Goal: Information Seeking & Learning: Learn about a topic

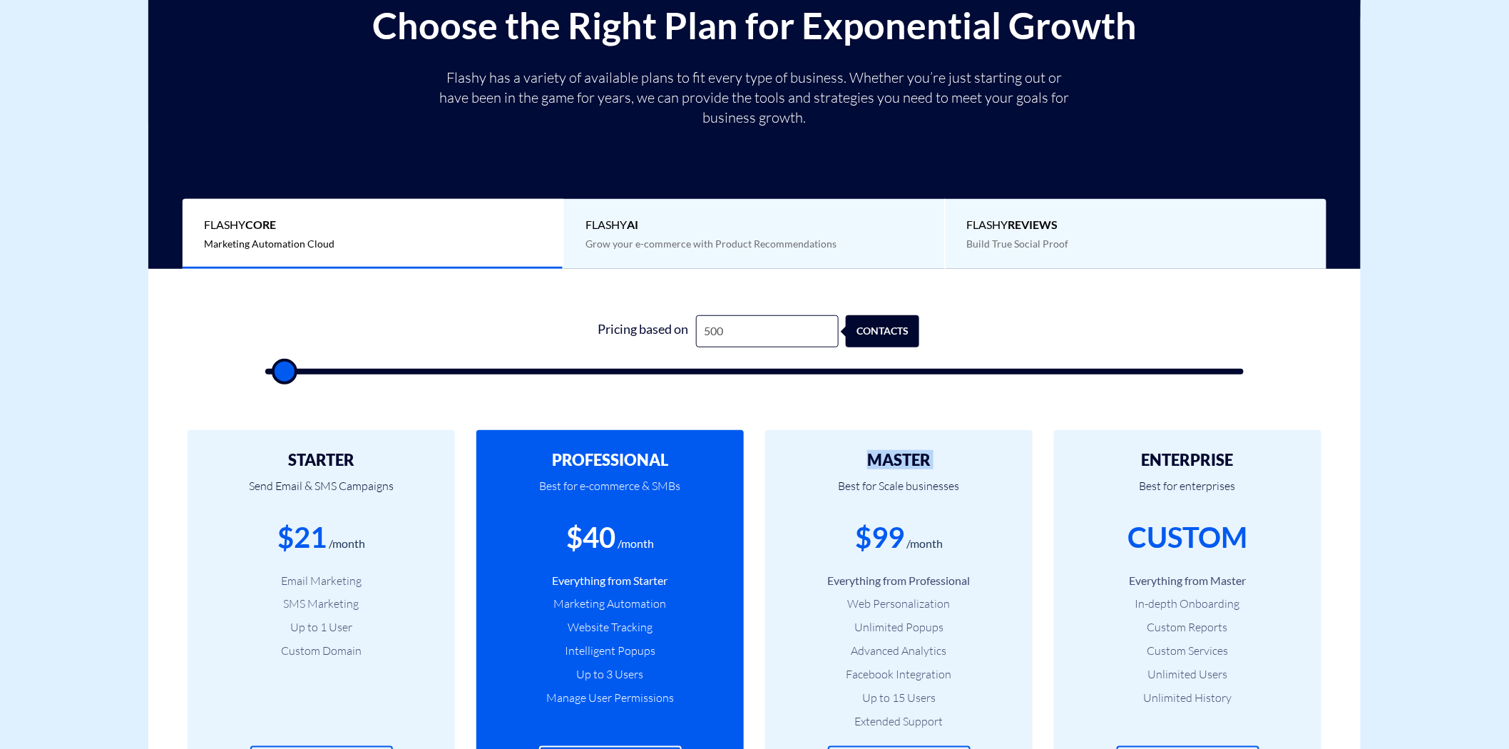
scroll to position [237, 0]
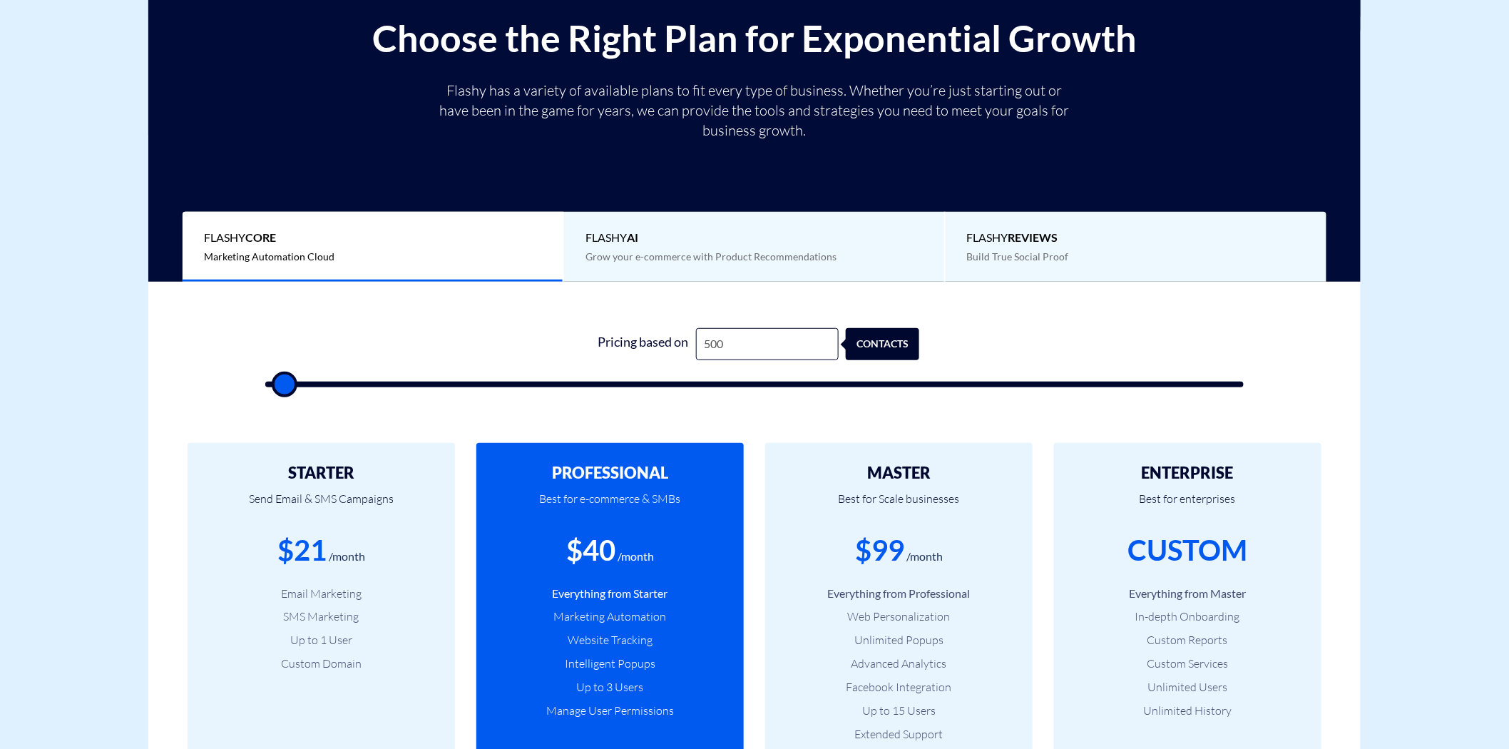
click at [1038, 262] on span "Build True Social Proof" at bounding box center [1018, 256] width 102 height 12
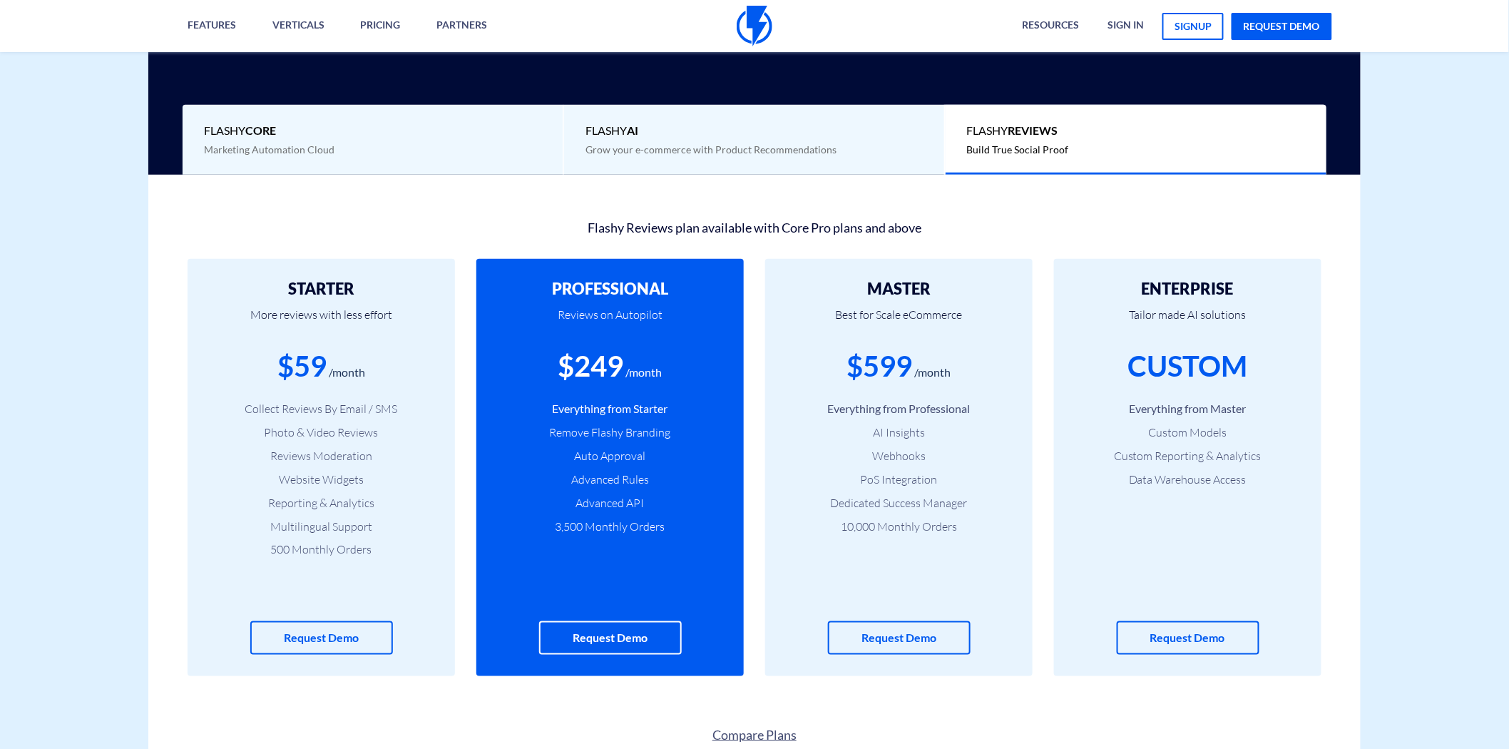
scroll to position [317, 0]
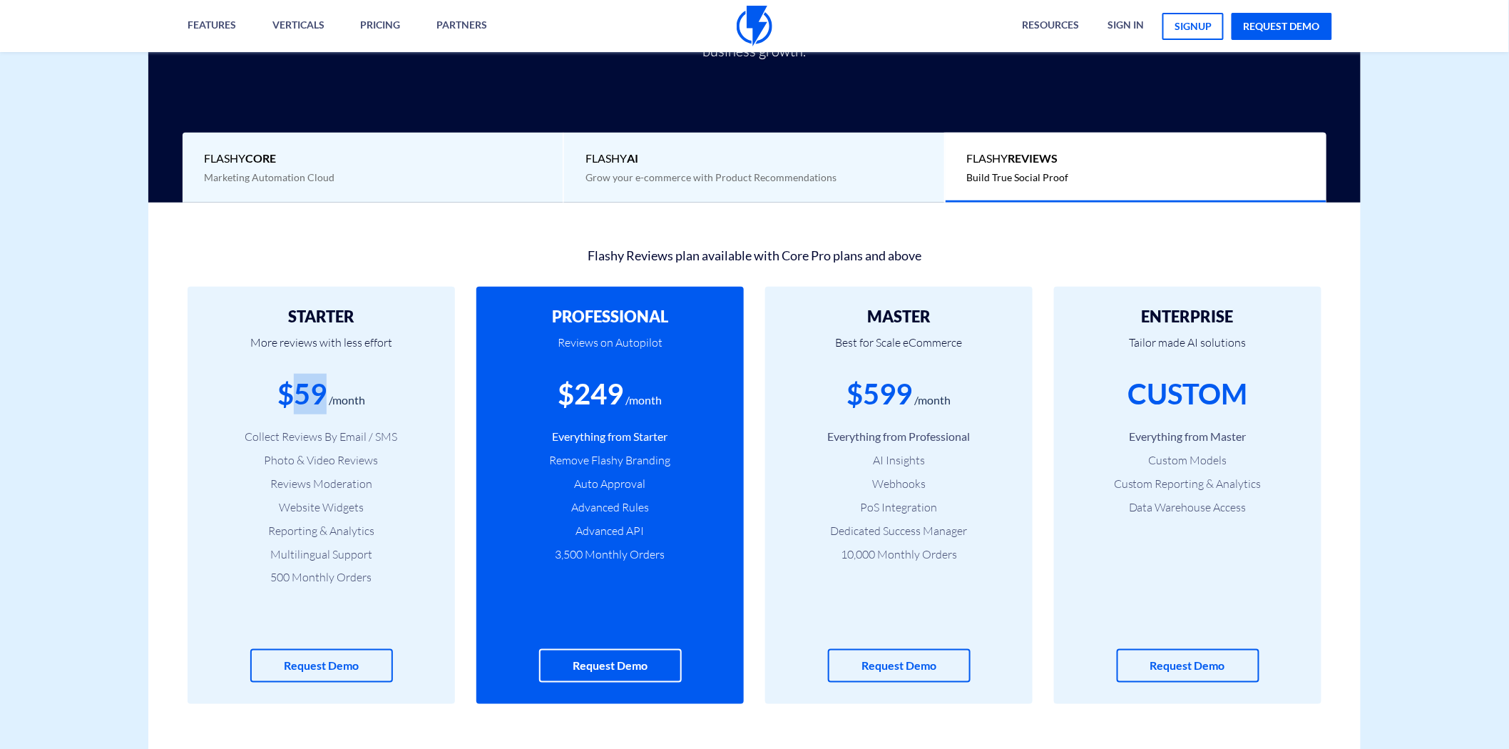
drag, startPoint x: 295, startPoint y: 389, endPoint x: 325, endPoint y: 389, distance: 30.0
click at [325, 389] on div "$59" at bounding box center [301, 394] width 49 height 41
click at [276, 574] on li "500 Monthly Orders" at bounding box center [321, 577] width 225 height 16
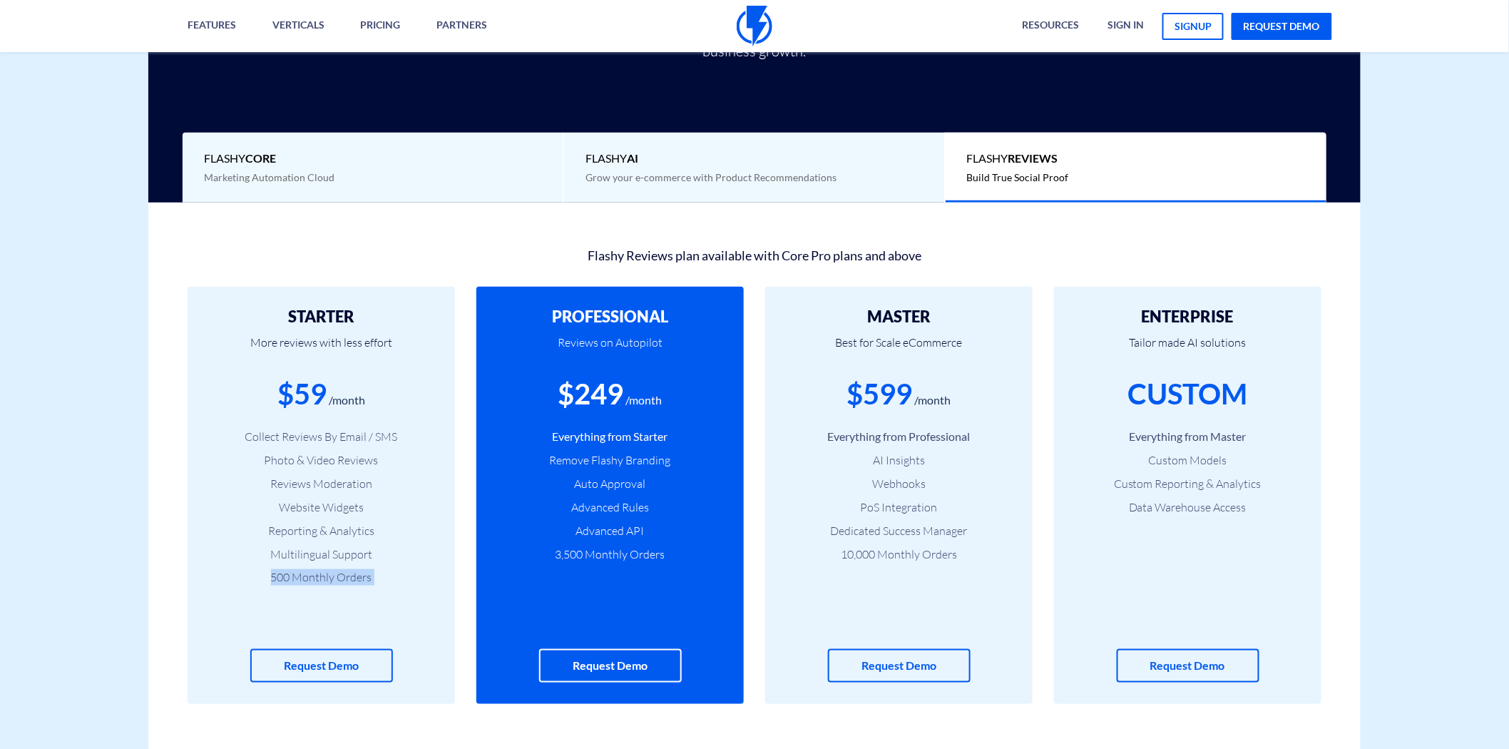
click at [279, 578] on li "500 Monthly Orders" at bounding box center [321, 577] width 225 height 16
click at [281, 576] on li "500 Monthly Orders" at bounding box center [321, 577] width 225 height 16
drag, startPoint x: 578, startPoint y: 398, endPoint x: 619, endPoint y: 396, distance: 41.4
click at [619, 396] on div "$249" at bounding box center [591, 394] width 66 height 41
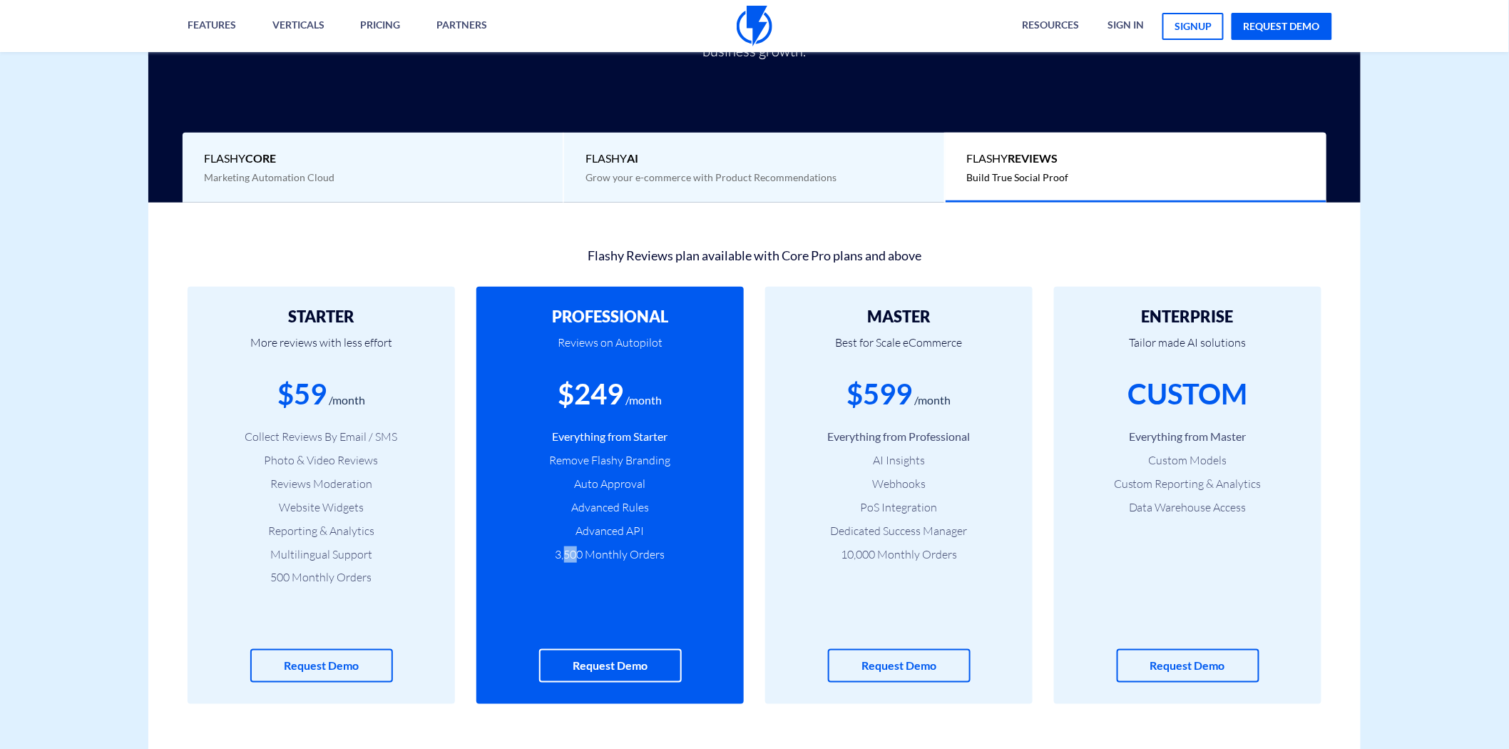
drag, startPoint x: 566, startPoint y: 555, endPoint x: 576, endPoint y: 558, distance: 10.4
click at [576, 558] on li "3,500 Monthly Orders" at bounding box center [610, 554] width 225 height 16
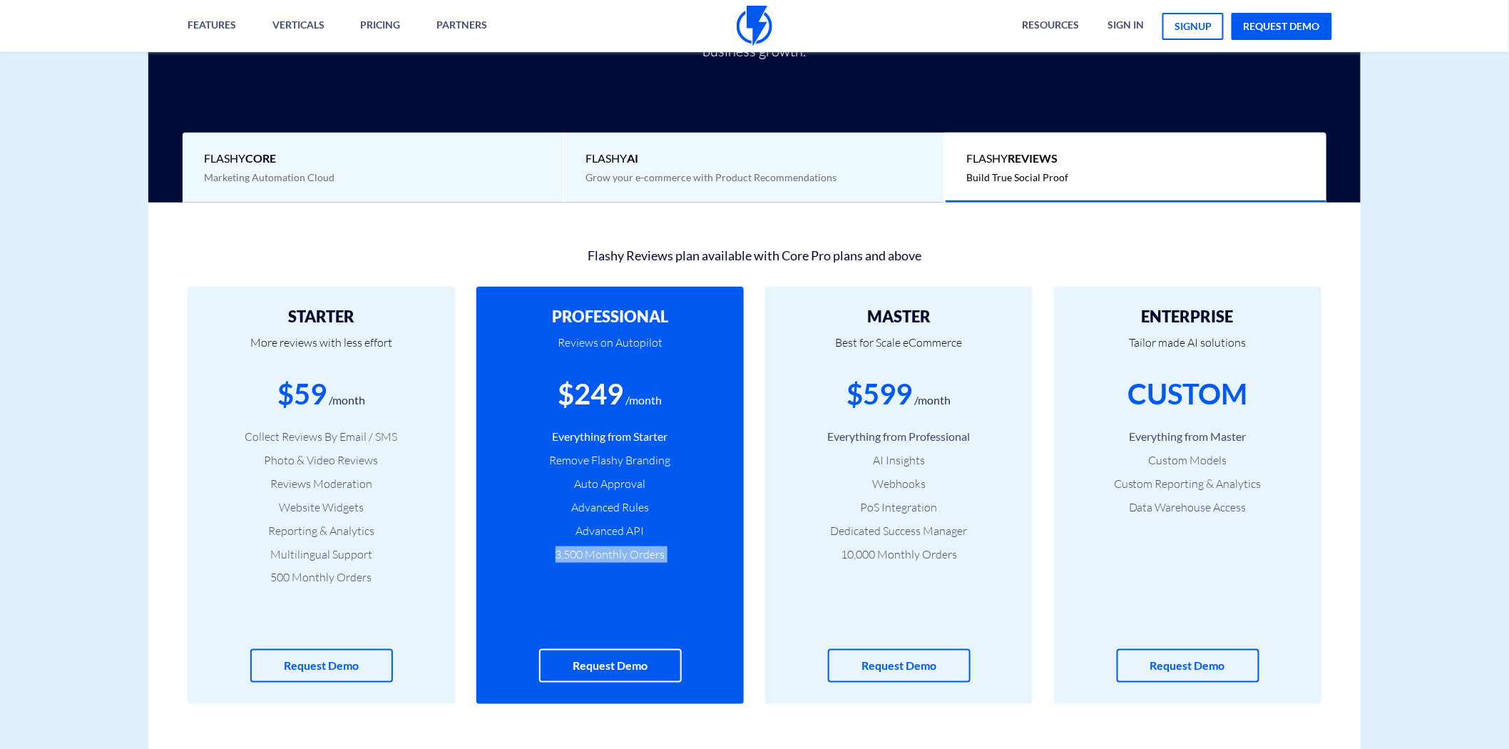
click at [571, 553] on li "3,500 Monthly Orders" at bounding box center [610, 554] width 225 height 16
drag, startPoint x: 571, startPoint y: 553, endPoint x: 508, endPoint y: 515, distance: 73.0
click at [569, 553] on li "3,500 Monthly Orders" at bounding box center [610, 554] width 225 height 16
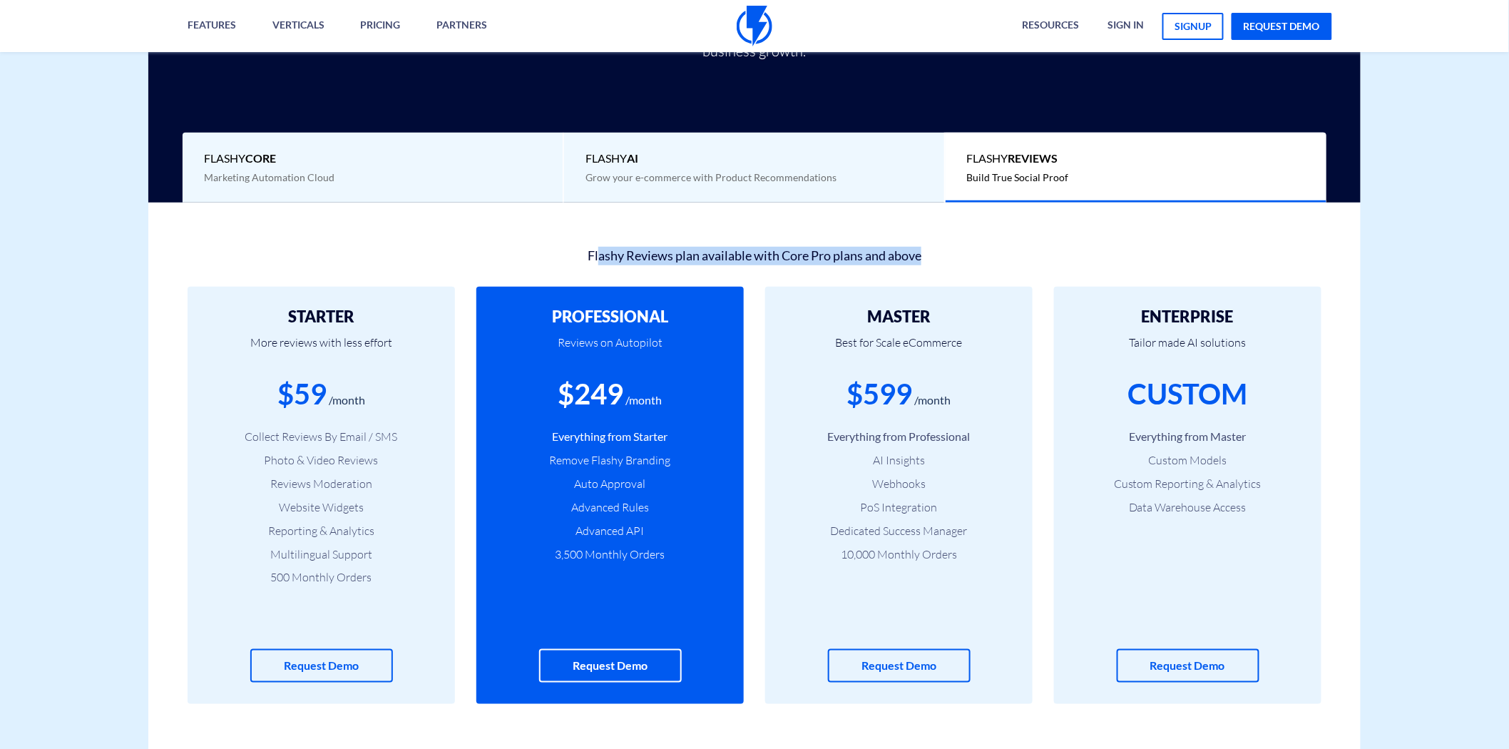
drag, startPoint x: 597, startPoint y: 255, endPoint x: 931, endPoint y: 255, distance: 333.8
click at [931, 255] on div "Flashy Reviews plan available with Core Pro plans and above" at bounding box center [754, 254] width 1155 height 24
click at [932, 253] on div "Flashy Reviews plan available with Core Pro plans and above" at bounding box center [754, 254] width 1155 height 24
drag, startPoint x: 927, startPoint y: 255, endPoint x: 524, endPoint y: 248, distance: 403.0
click at [524, 248] on div "Flashy Reviews plan available with Core Pro plans and above" at bounding box center [754, 254] width 1155 height 24
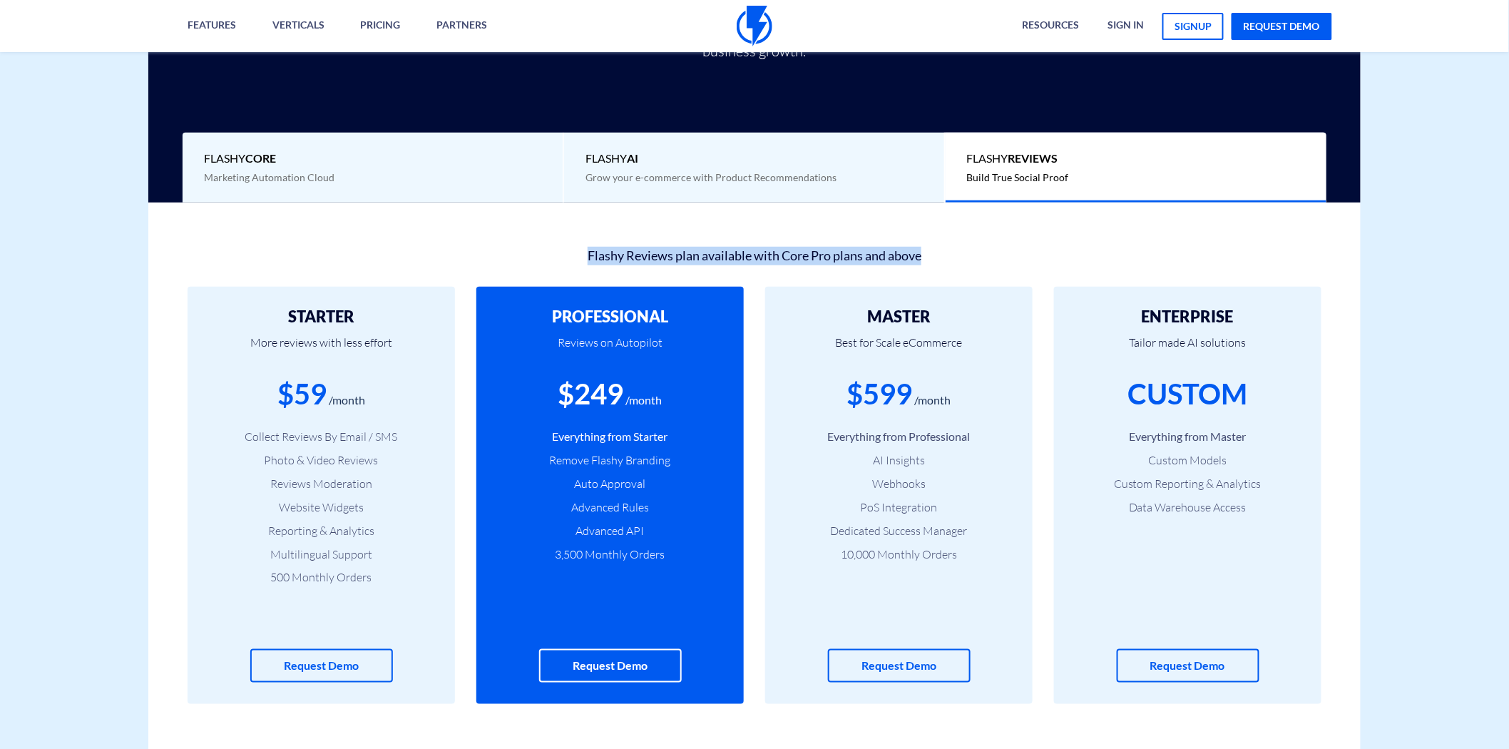
click at [521, 257] on div "Flashy Reviews plan available with Core Pro plans and above" at bounding box center [754, 254] width 1155 height 24
